Goal: Transaction & Acquisition: Purchase product/service

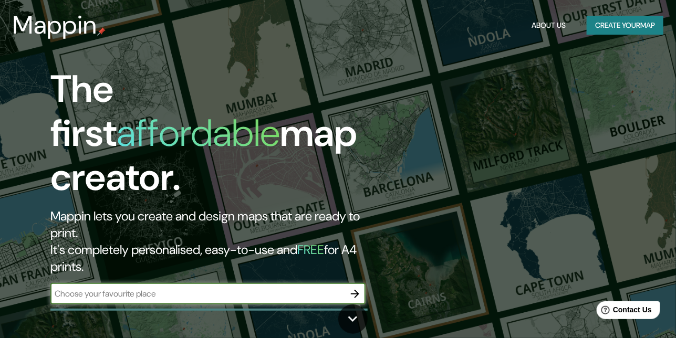
click at [162, 288] on input "text" at bounding box center [197, 294] width 294 height 12
type input "[GEOGRAPHIC_DATA]"
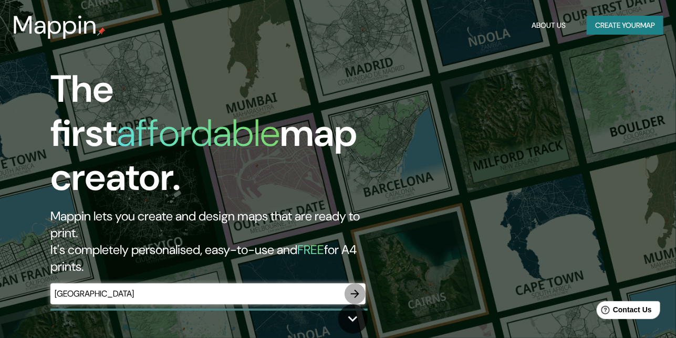
click at [353, 288] on icon "button" at bounding box center [355, 294] width 13 height 13
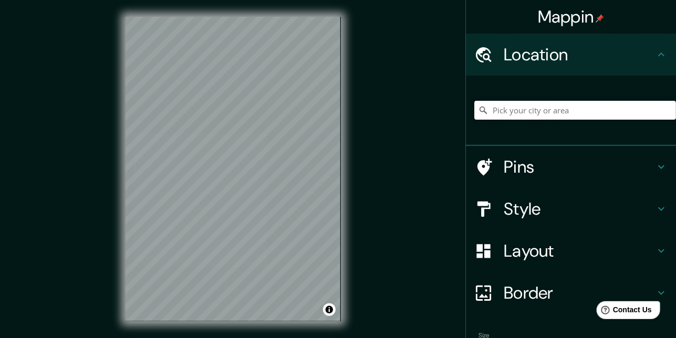
click at [499, 110] on input "Pick your city or area" at bounding box center [575, 110] width 202 height 19
click at [543, 110] on input "Véneto, [GEOGRAPHIC_DATA]" at bounding box center [575, 110] width 202 height 19
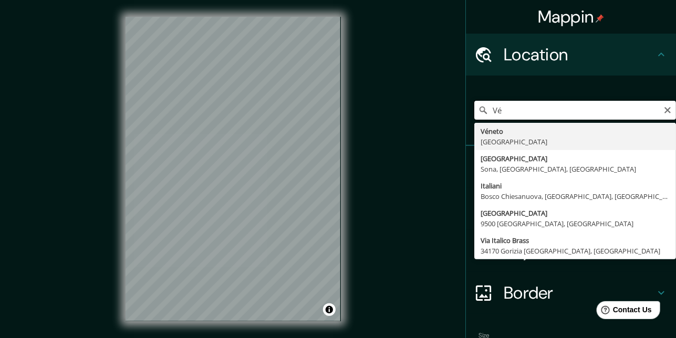
type input "V"
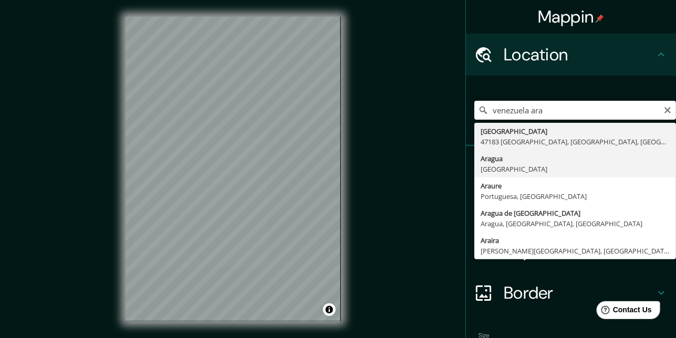
type input "[GEOGRAPHIC_DATA], [GEOGRAPHIC_DATA]"
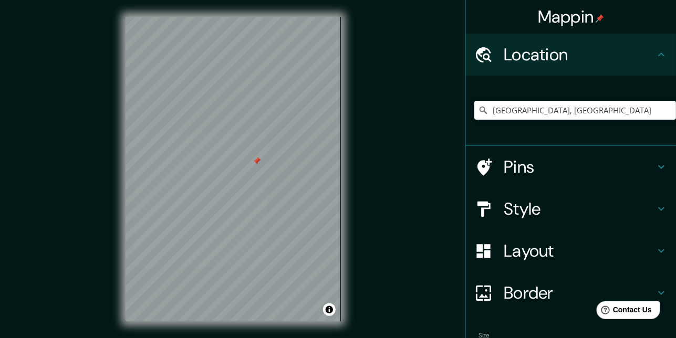
drag, startPoint x: 343, startPoint y: 181, endPoint x: 521, endPoint y: 212, distance: 180.7
click at [521, 212] on h4 "Style" at bounding box center [578, 208] width 151 height 21
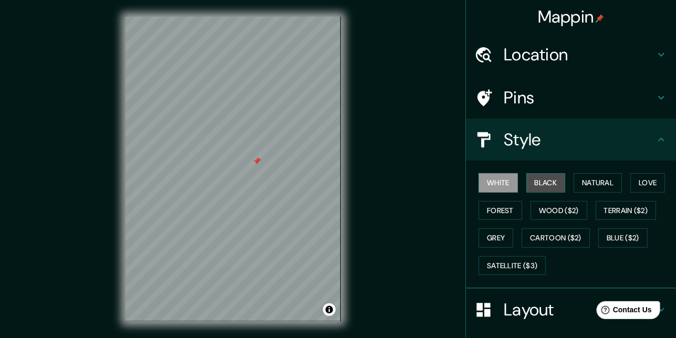
click at [533, 181] on button "Black" at bounding box center [545, 182] width 39 height 19
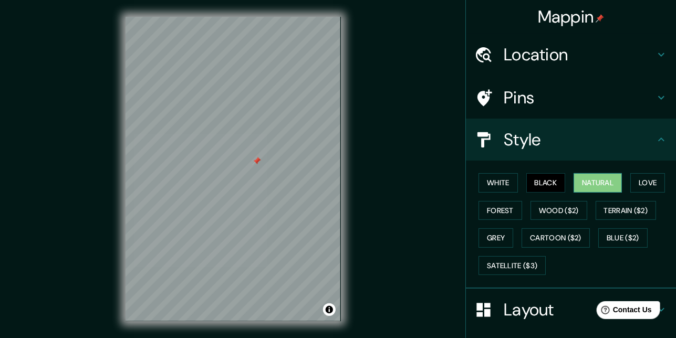
click at [582, 180] on button "Natural" at bounding box center [597, 182] width 48 height 19
click at [645, 176] on button "Love" at bounding box center [647, 182] width 35 height 19
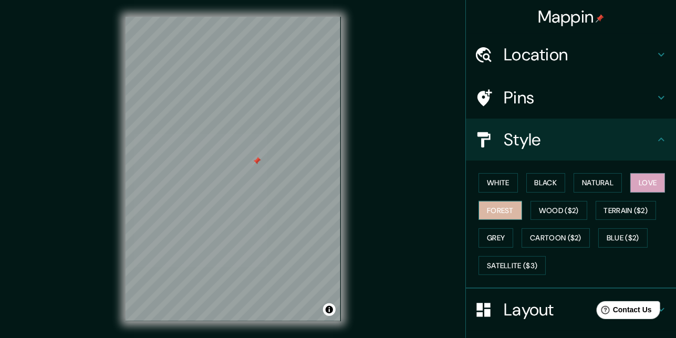
click at [489, 212] on button "Forest" at bounding box center [500, 210] width 44 height 19
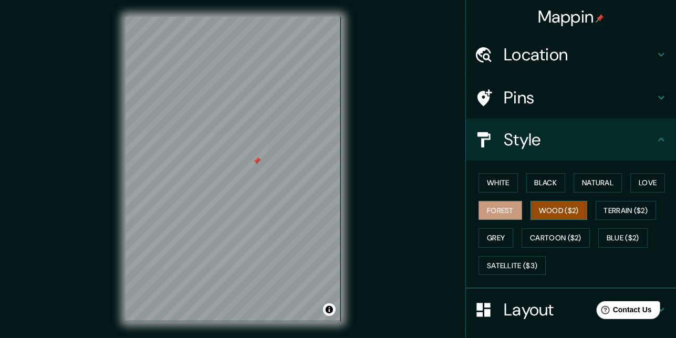
click at [546, 212] on button "Wood ($2)" at bounding box center [558, 210] width 57 height 19
click at [490, 234] on button "Grey" at bounding box center [495, 237] width 35 height 19
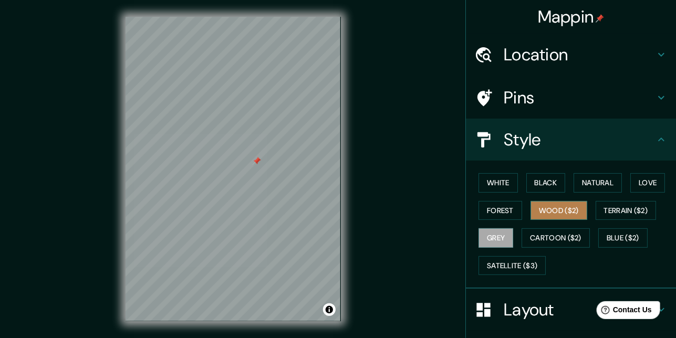
click at [538, 212] on button "Wood ($2)" at bounding box center [558, 210] width 57 height 19
click at [279, 170] on div at bounding box center [278, 166] width 8 height 8
click at [283, 173] on div at bounding box center [284, 174] width 8 height 8
click at [243, 152] on div at bounding box center [239, 152] width 8 height 8
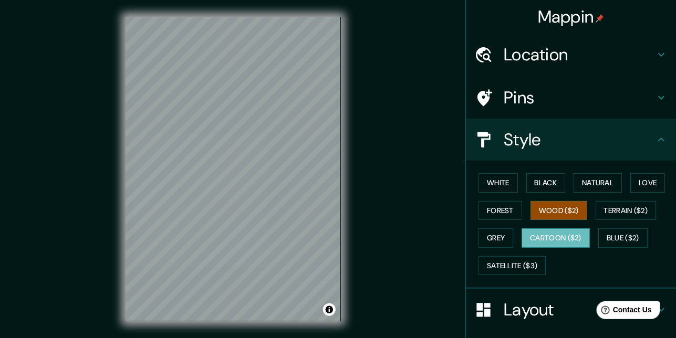
drag, startPoint x: 345, startPoint y: 267, endPoint x: 562, endPoint y: 236, distance: 219.5
click at [562, 236] on button "Cartoon ($2)" at bounding box center [555, 237] width 68 height 19
click at [601, 230] on button "Blue ($2)" at bounding box center [622, 237] width 49 height 19
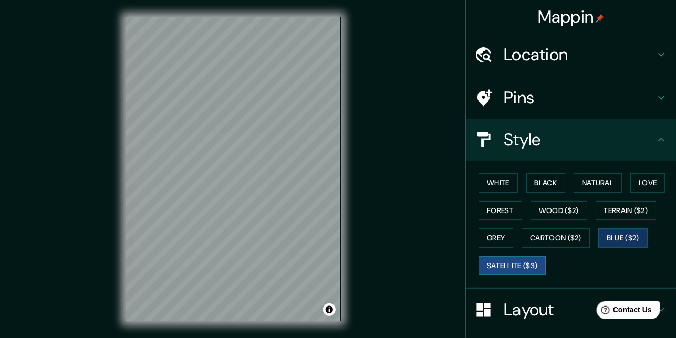
click at [511, 260] on button "Satellite ($3)" at bounding box center [511, 265] width 67 height 19
click at [496, 236] on button "Grey" at bounding box center [495, 237] width 35 height 19
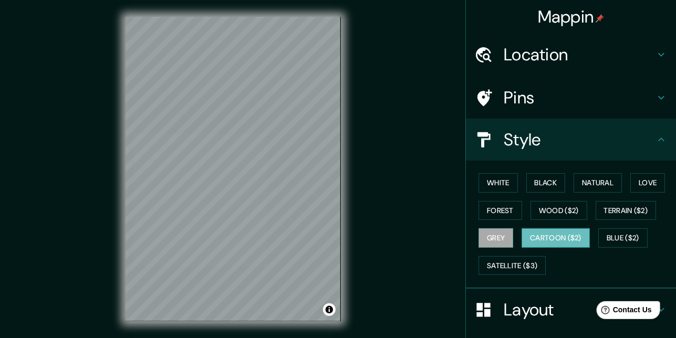
click at [529, 235] on button "Cartoon ($2)" at bounding box center [555, 237] width 68 height 19
click at [562, 214] on button "Wood ($2)" at bounding box center [558, 210] width 57 height 19
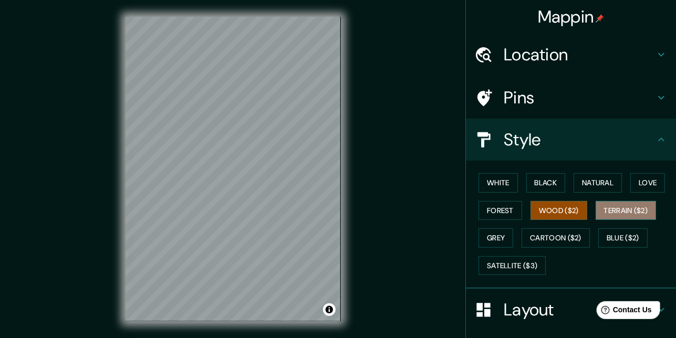
click at [610, 210] on button "Terrain ($2)" at bounding box center [625, 210] width 61 height 19
click at [561, 203] on button "Wood ($2)" at bounding box center [558, 210] width 57 height 19
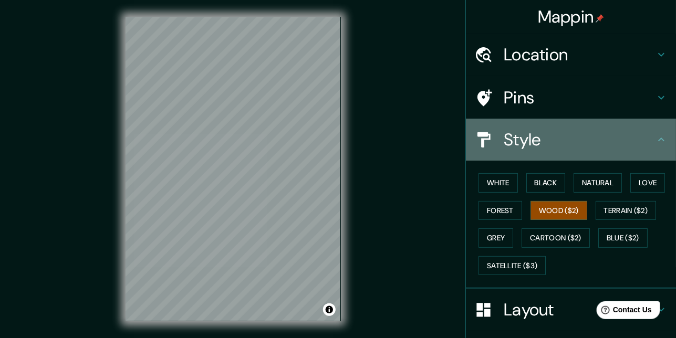
click at [619, 140] on h4 "Style" at bounding box center [578, 139] width 151 height 21
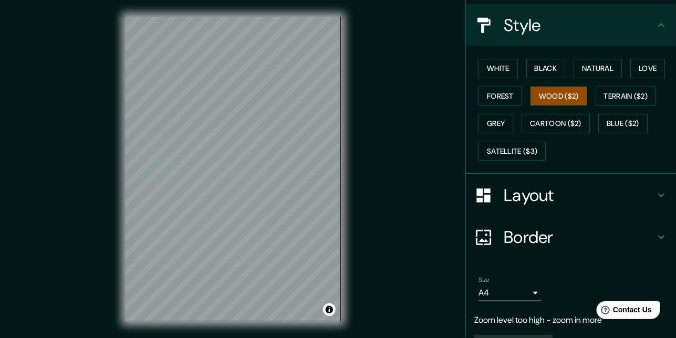
scroll to position [140, 0]
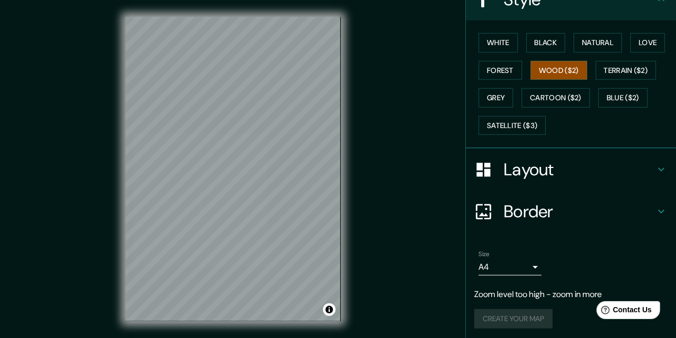
click at [549, 171] on h4 "Layout" at bounding box center [578, 169] width 151 height 21
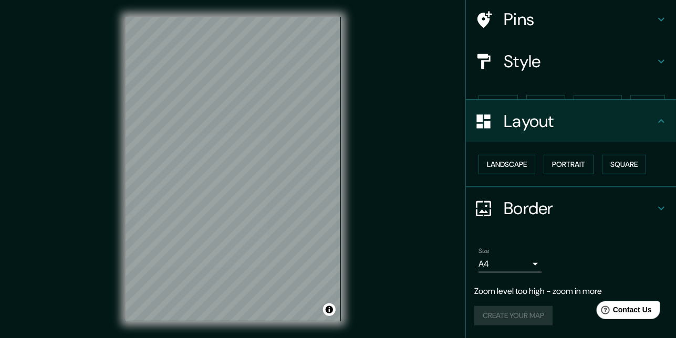
scroll to position [58, 0]
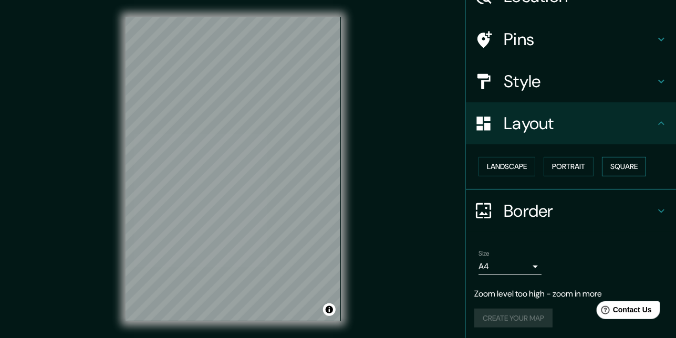
click at [610, 168] on button "Square" at bounding box center [624, 166] width 44 height 19
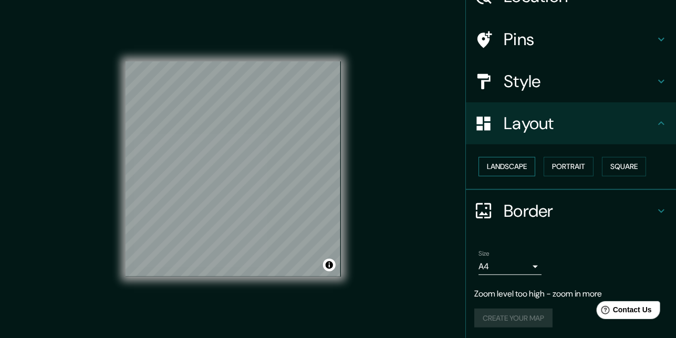
click at [492, 166] on button "Landscape" at bounding box center [506, 166] width 57 height 19
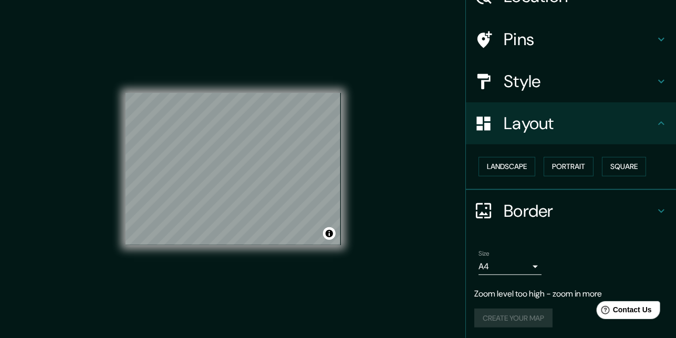
click at [537, 166] on div "Landscape [GEOGRAPHIC_DATA]" at bounding box center [575, 167] width 202 height 28
click at [623, 165] on button "Square" at bounding box center [624, 166] width 44 height 19
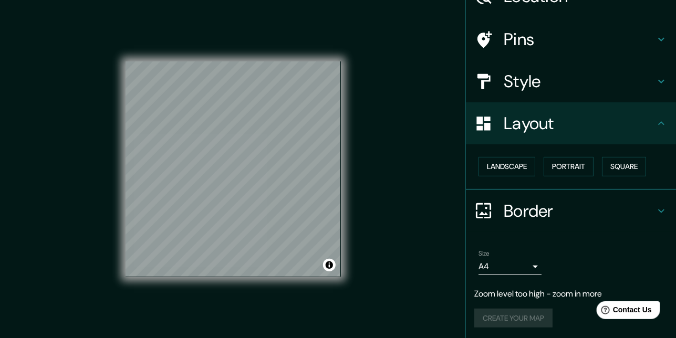
click at [534, 220] on div "Border" at bounding box center [571, 211] width 210 height 42
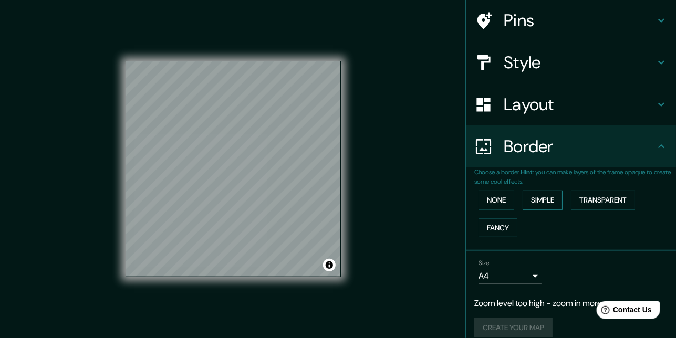
scroll to position [87, 0]
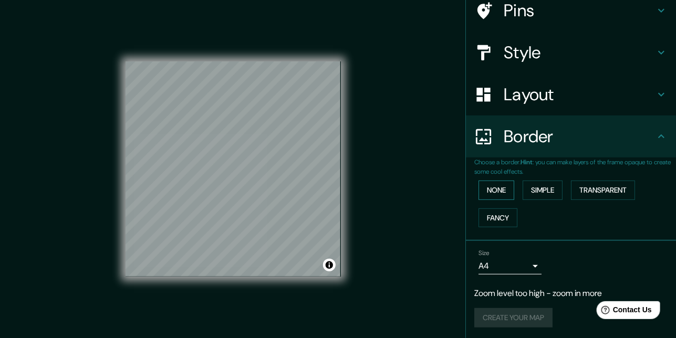
click at [489, 186] on button "None" at bounding box center [496, 190] width 36 height 19
click at [528, 187] on button "Simple" at bounding box center [542, 190] width 40 height 19
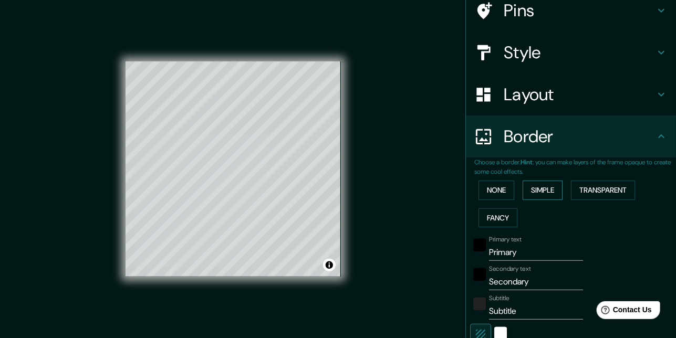
click at [550, 191] on button "Simple" at bounding box center [542, 190] width 40 height 19
type input "164"
type input "33"
click at [600, 186] on button "Transparent" at bounding box center [603, 190] width 64 height 19
click at [493, 215] on button "Fancy" at bounding box center [497, 217] width 39 height 19
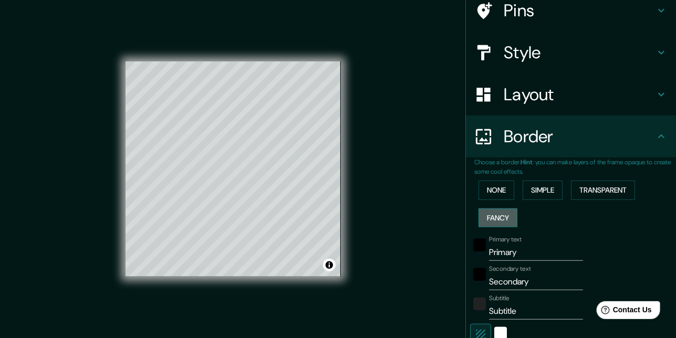
click at [492, 214] on button "Fancy" at bounding box center [497, 217] width 39 height 19
type input "164"
type input "33"
type input "16"
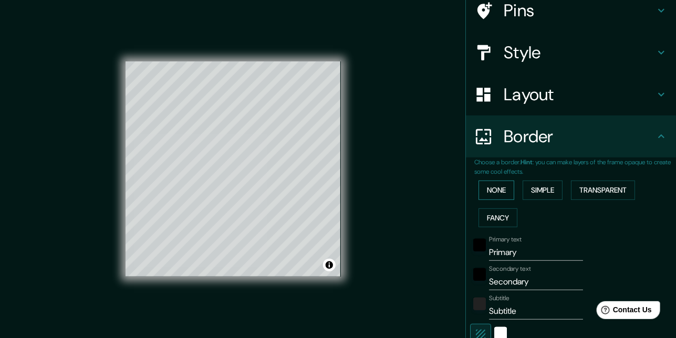
click at [487, 189] on button "None" at bounding box center [496, 190] width 36 height 19
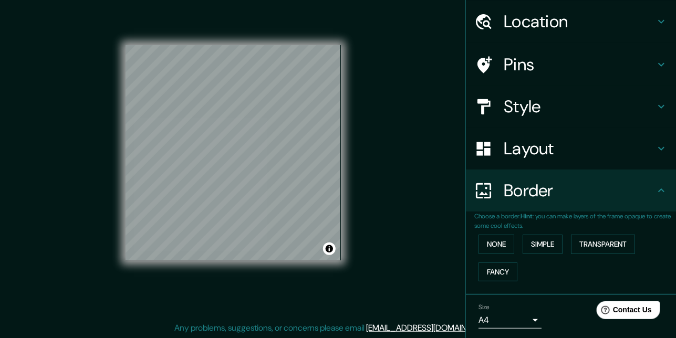
scroll to position [0, 0]
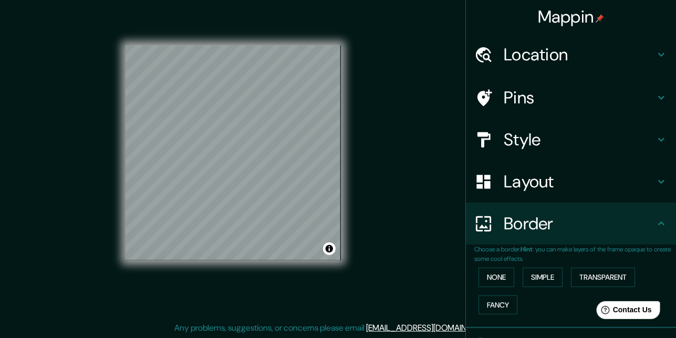
click at [526, 141] on h4 "Style" at bounding box center [578, 139] width 151 height 21
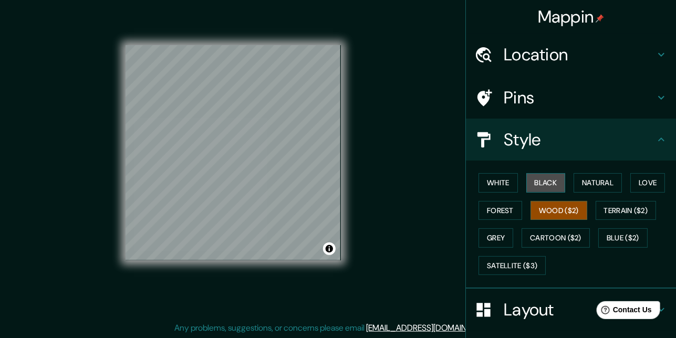
click at [539, 188] on button "Black" at bounding box center [545, 182] width 39 height 19
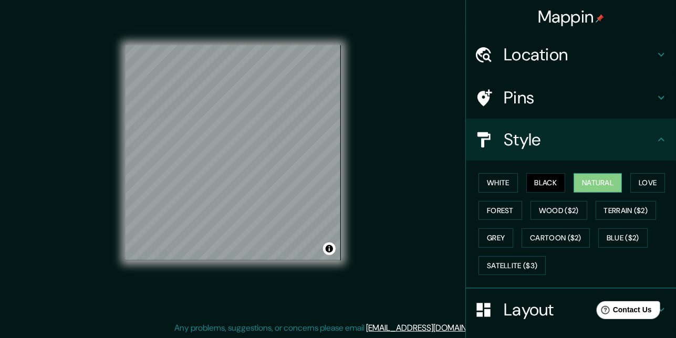
click at [582, 181] on button "Natural" at bounding box center [597, 182] width 48 height 19
click at [632, 178] on button "Love" at bounding box center [647, 182] width 35 height 19
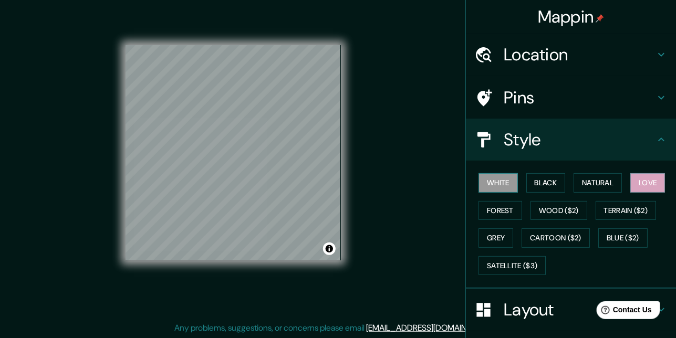
drag, startPoint x: 458, startPoint y: 185, endPoint x: 477, endPoint y: 183, distance: 19.0
click at [466, 185] on div "White Black Natural Love Forest Wood ($2) Terrain ($2) Grey Cartoon ($2) Blue (…" at bounding box center [571, 225] width 210 height 128
click at [483, 182] on button "White" at bounding box center [497, 182] width 39 height 19
click at [489, 198] on div "White Black Natural Love Forest Wood ($2) Terrain ($2) Grey Cartoon ($2) Blue (…" at bounding box center [575, 224] width 202 height 110
click at [495, 210] on button "Forest" at bounding box center [500, 210] width 44 height 19
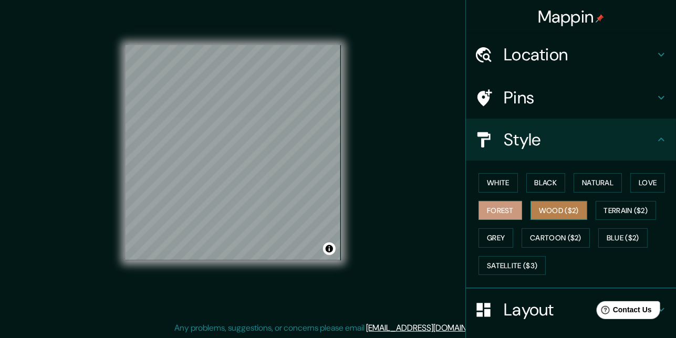
click at [536, 212] on button "Wood ($2)" at bounding box center [558, 210] width 57 height 19
click at [612, 96] on h4 "Pins" at bounding box center [578, 97] width 151 height 21
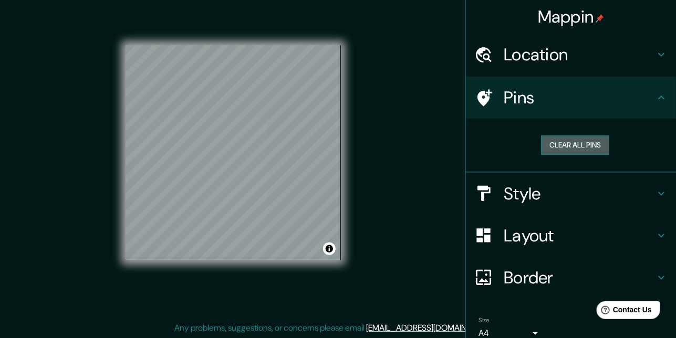
click at [576, 142] on button "Clear all pins" at bounding box center [575, 144] width 68 height 19
